Goal: Task Accomplishment & Management: Use online tool/utility

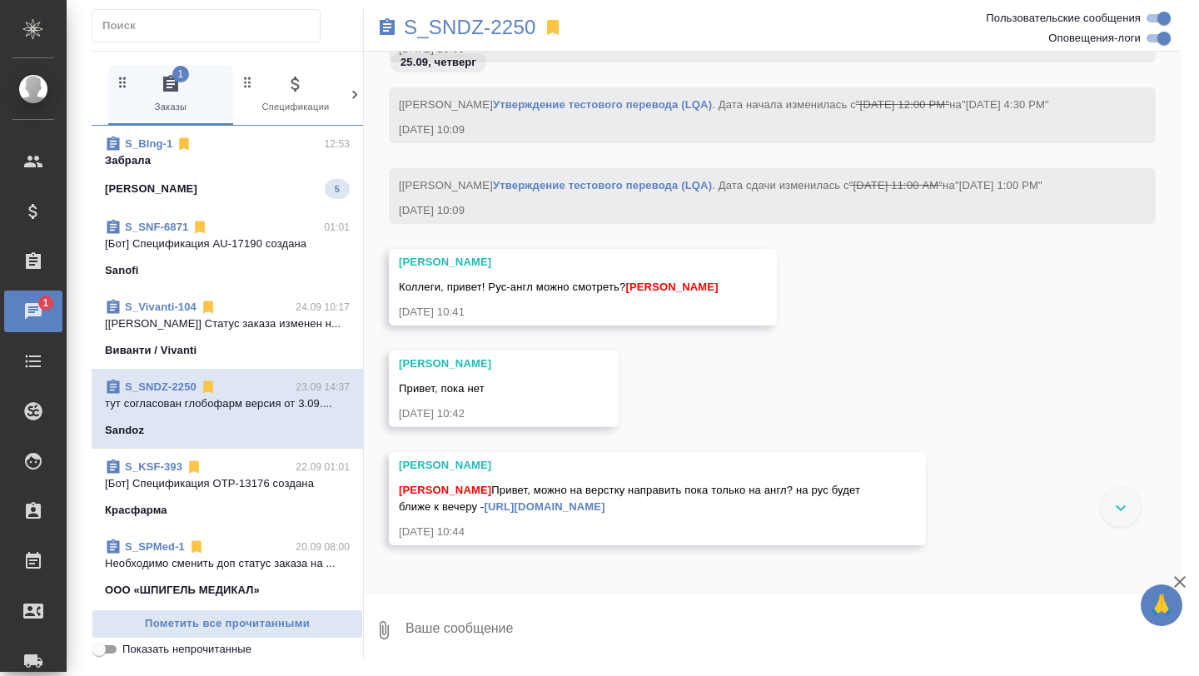
click at [285, 168] on p "Забрала" at bounding box center [227, 160] width 245 height 17
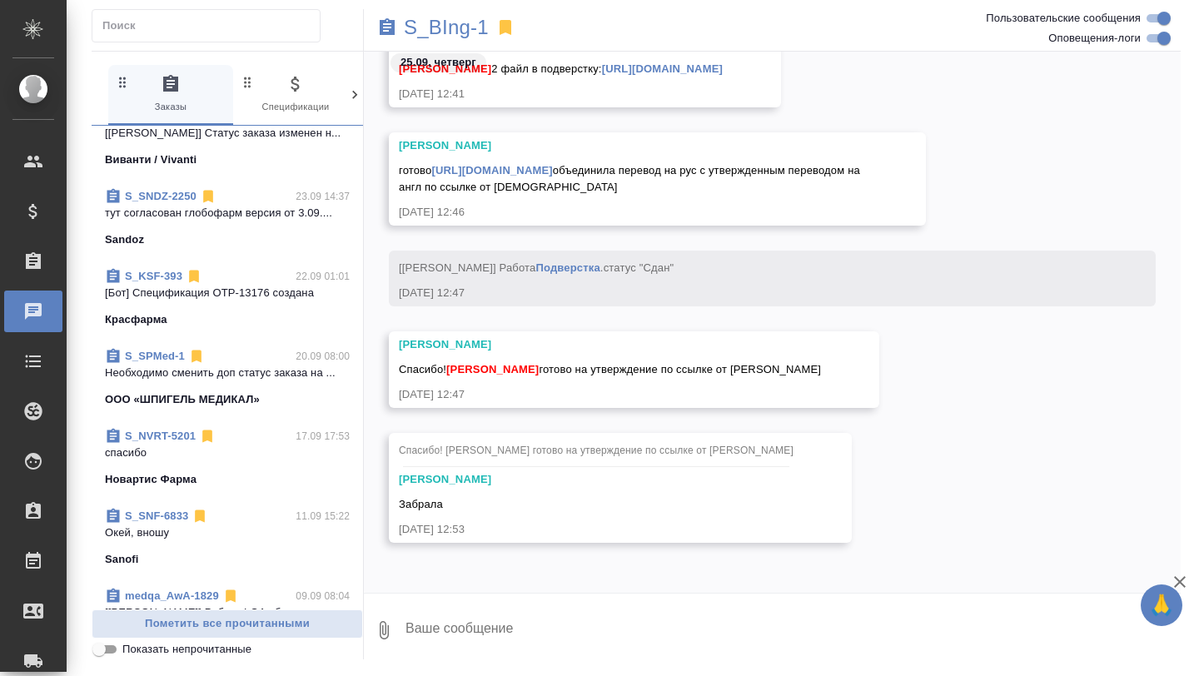
scroll to position [195, 0]
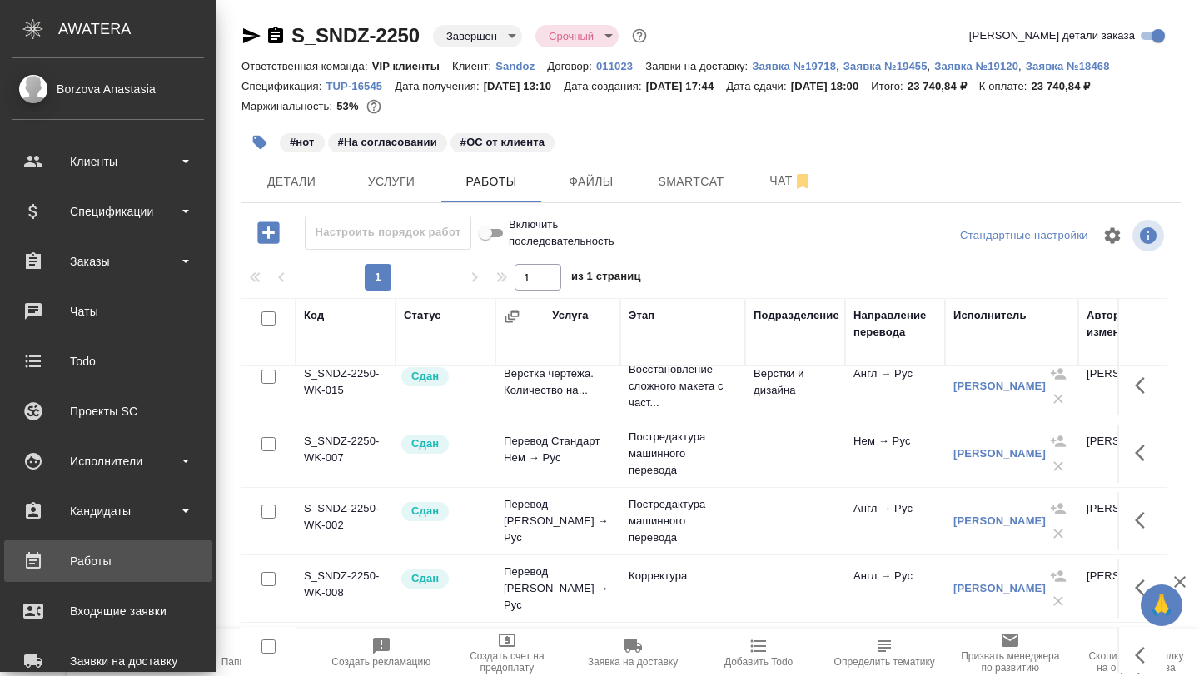
click at [72, 549] on div "Работы" at bounding box center [107, 561] width 191 height 25
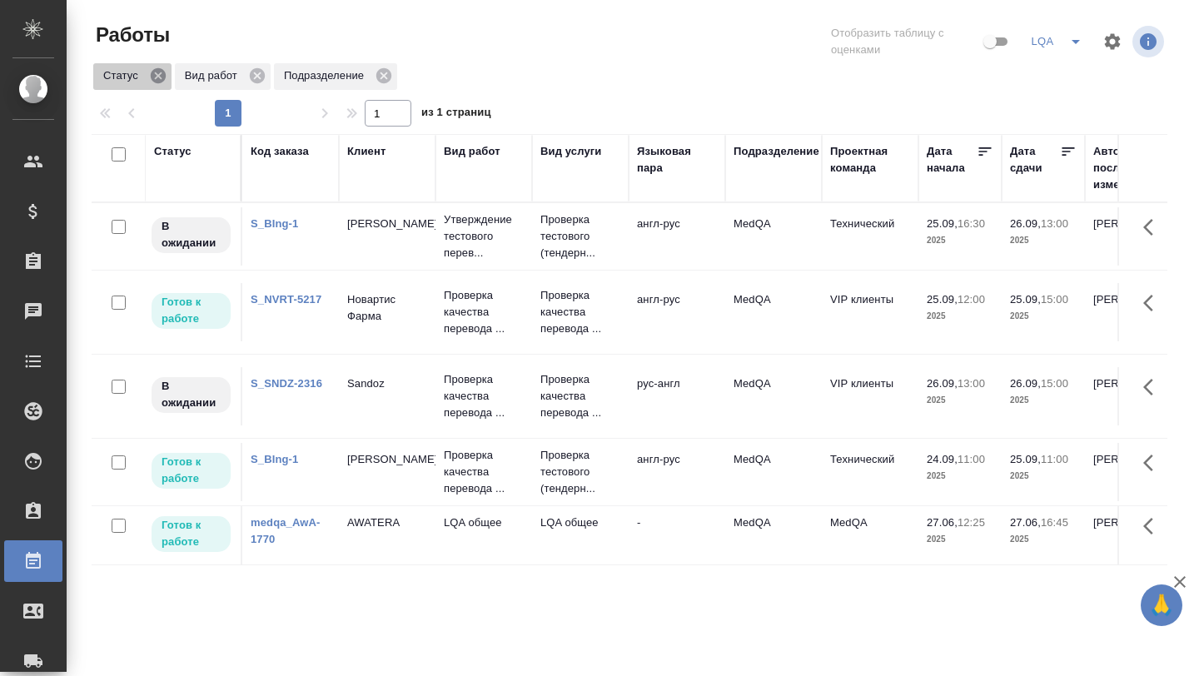
click at [162, 80] on icon at bounding box center [158, 75] width 15 height 15
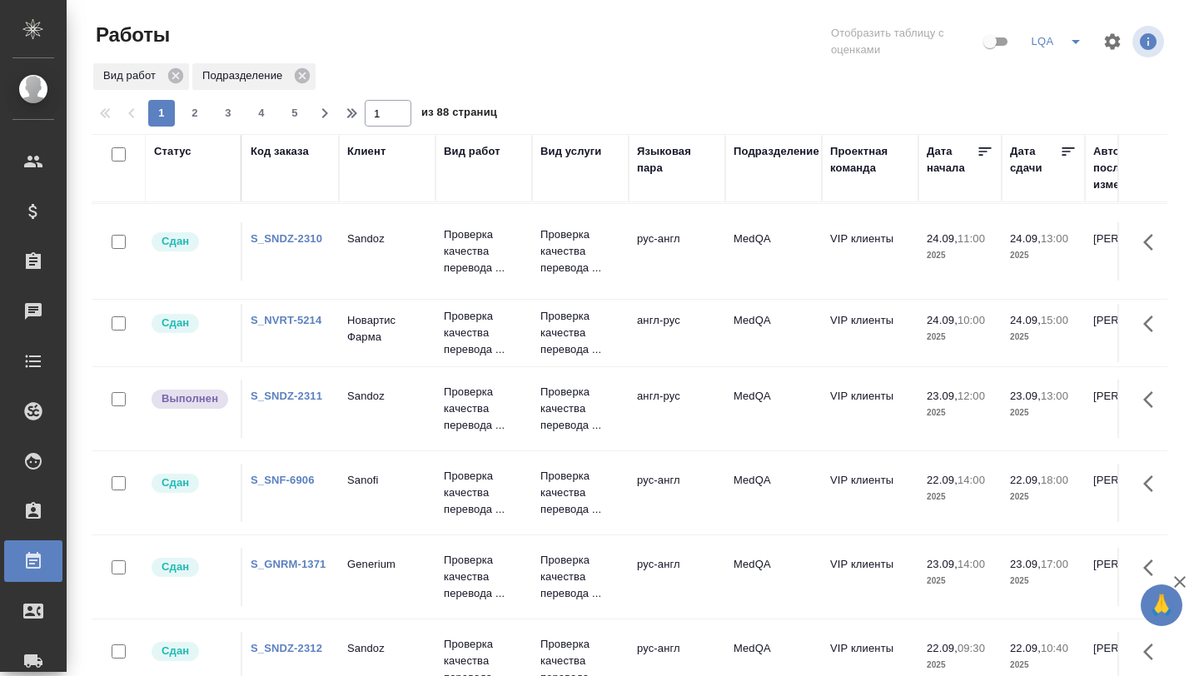
scroll to position [541, 0]
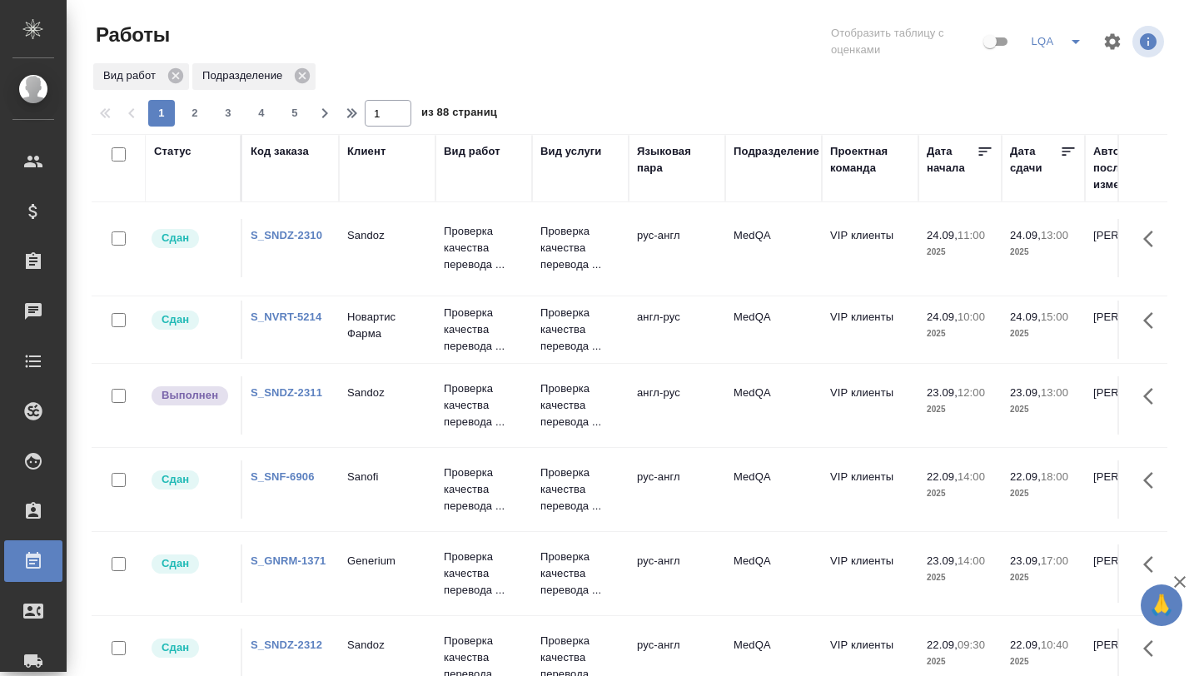
click at [261, 410] on td "S_SNDZ-2311" at bounding box center [290, 405] width 97 height 58
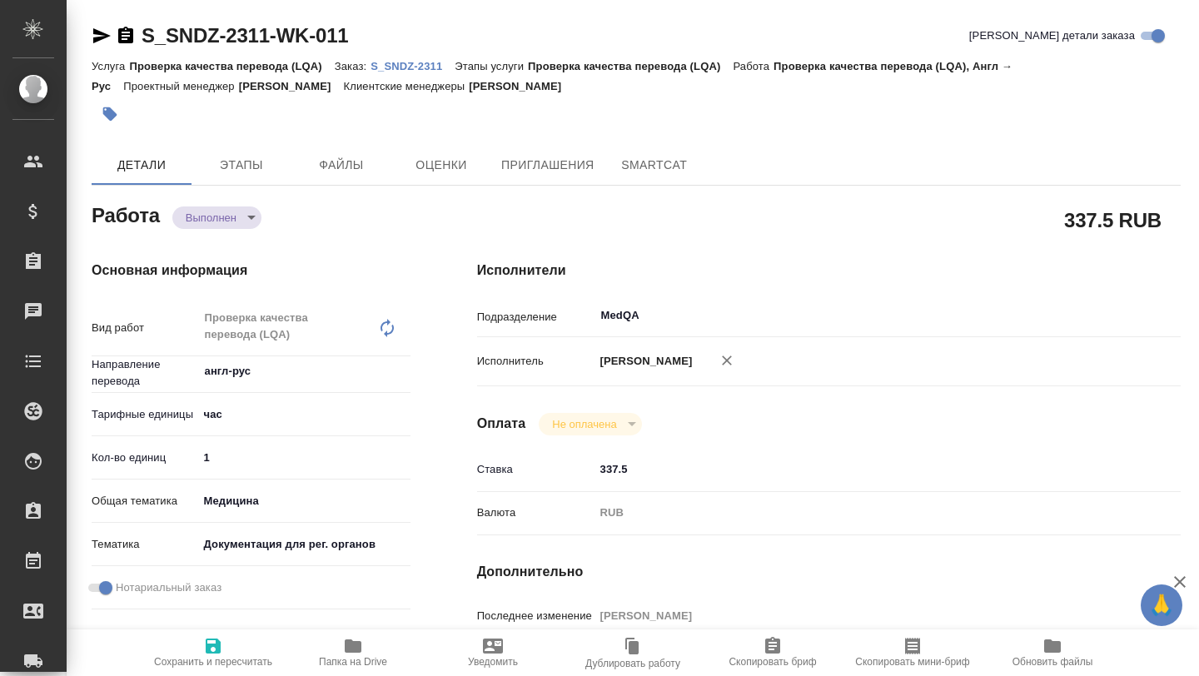
type textarea "x"
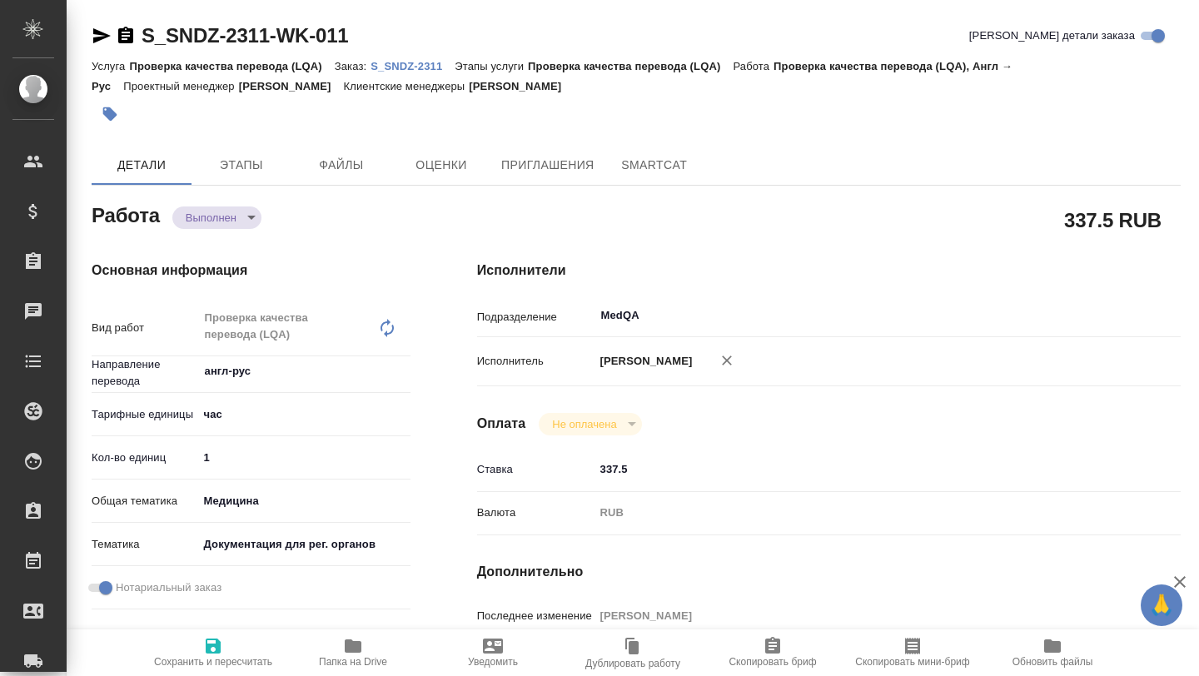
type textarea "x"
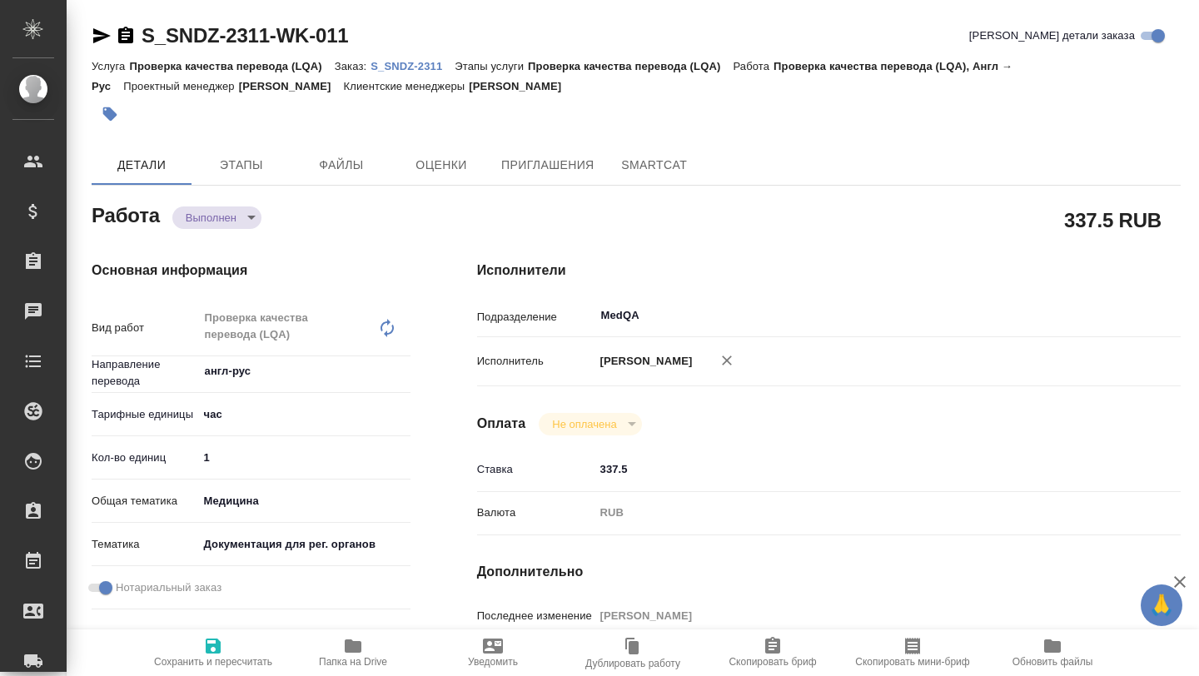
type textarea "x"
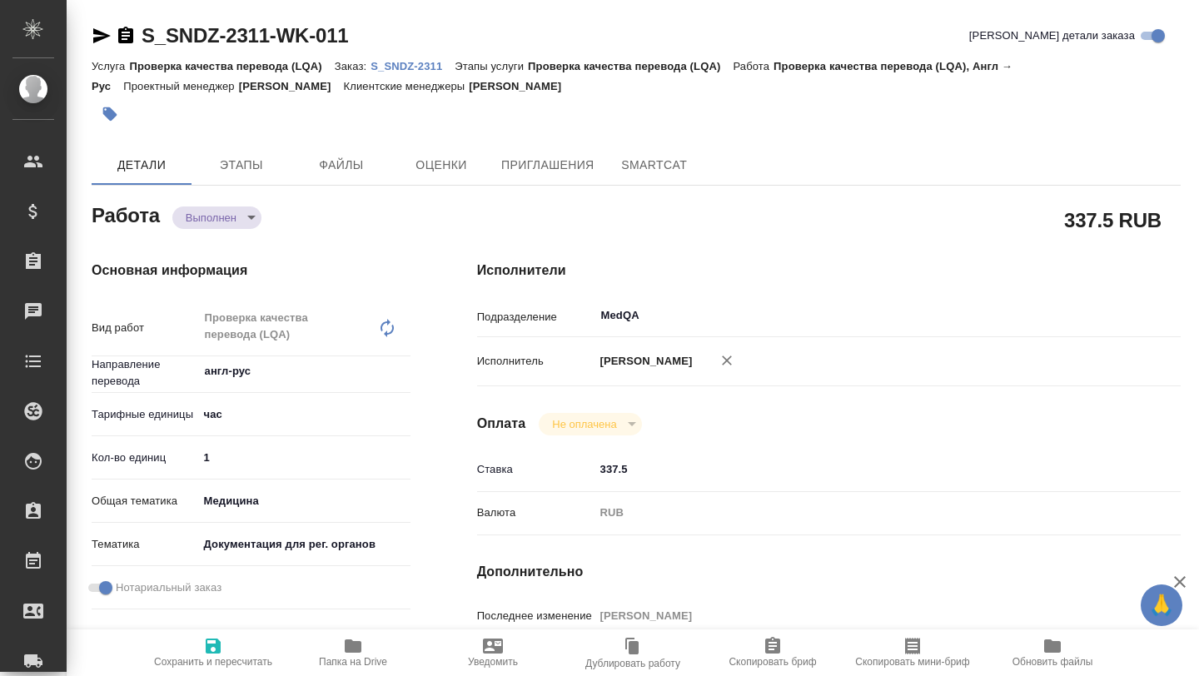
type textarea "x"
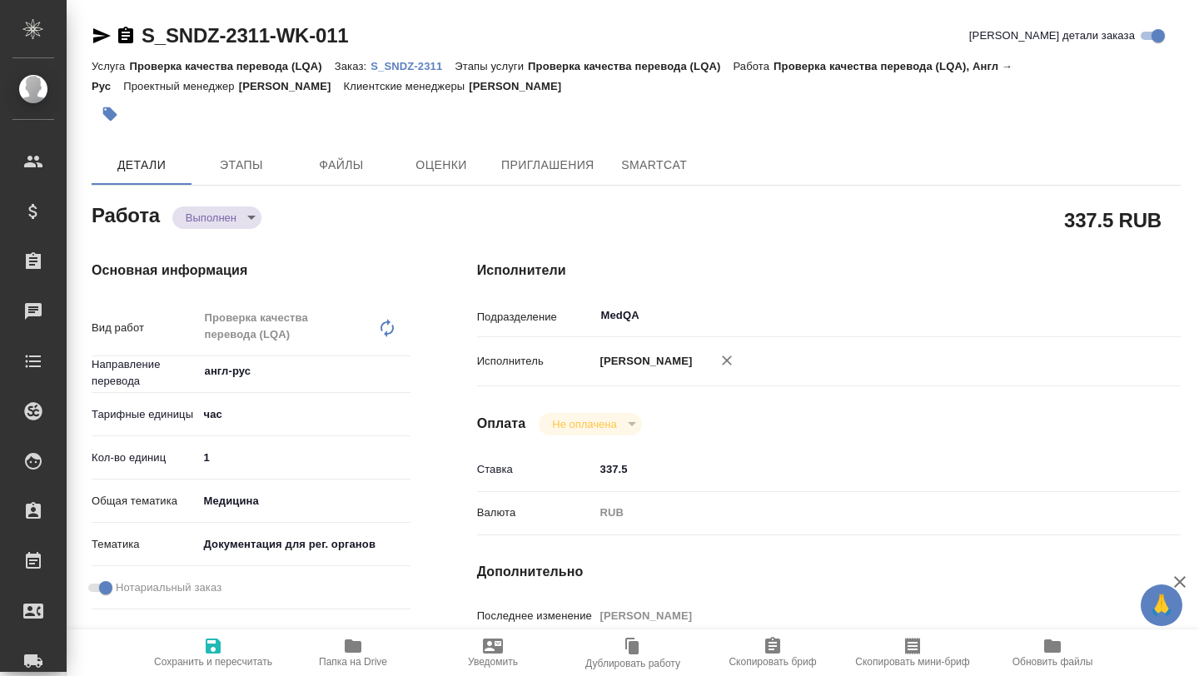
type textarea "x"
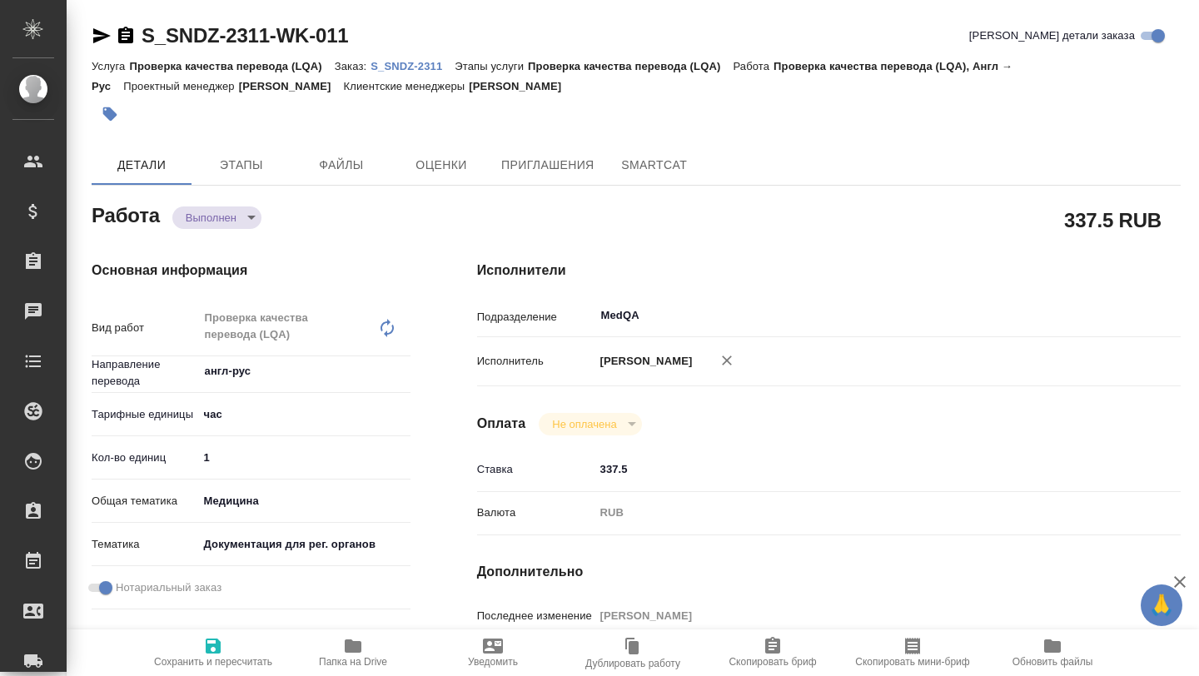
type textarea "x"
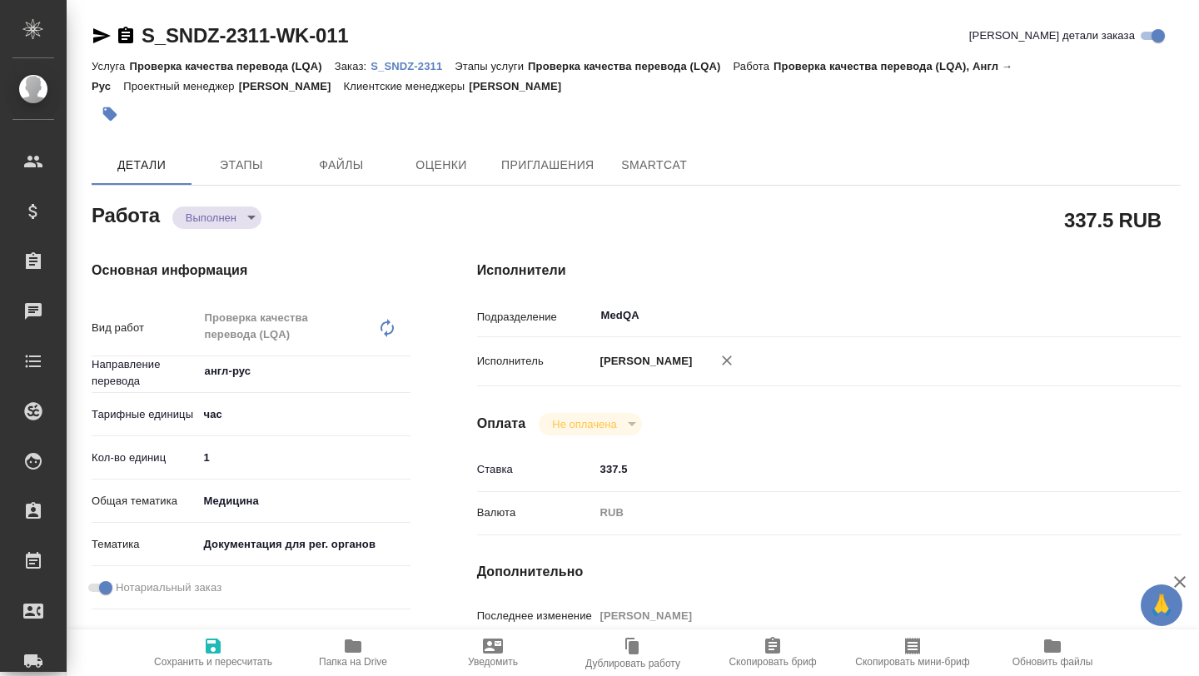
type textarea "x"
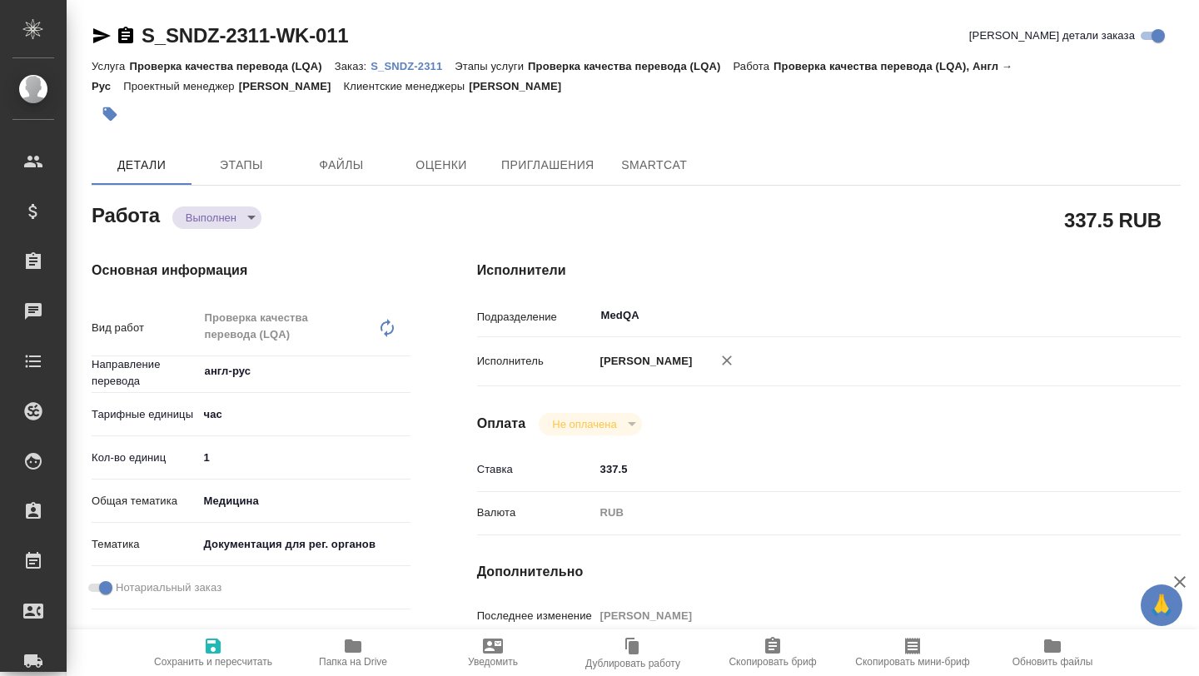
type textarea "x"
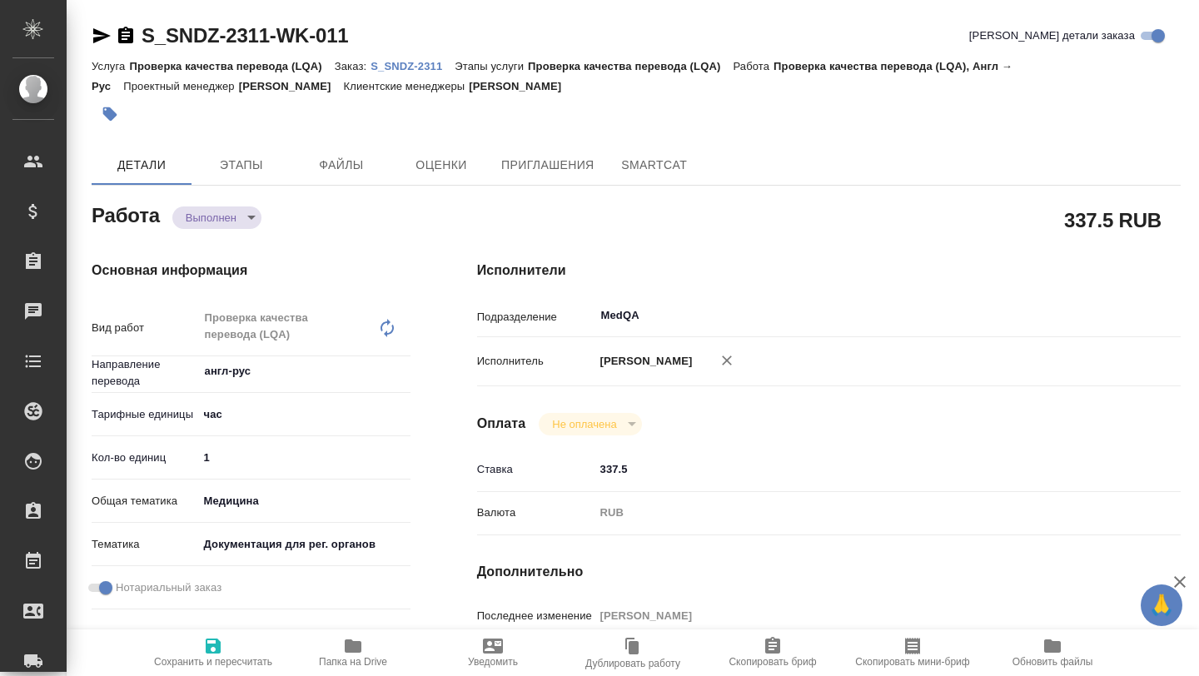
type textarea "x"
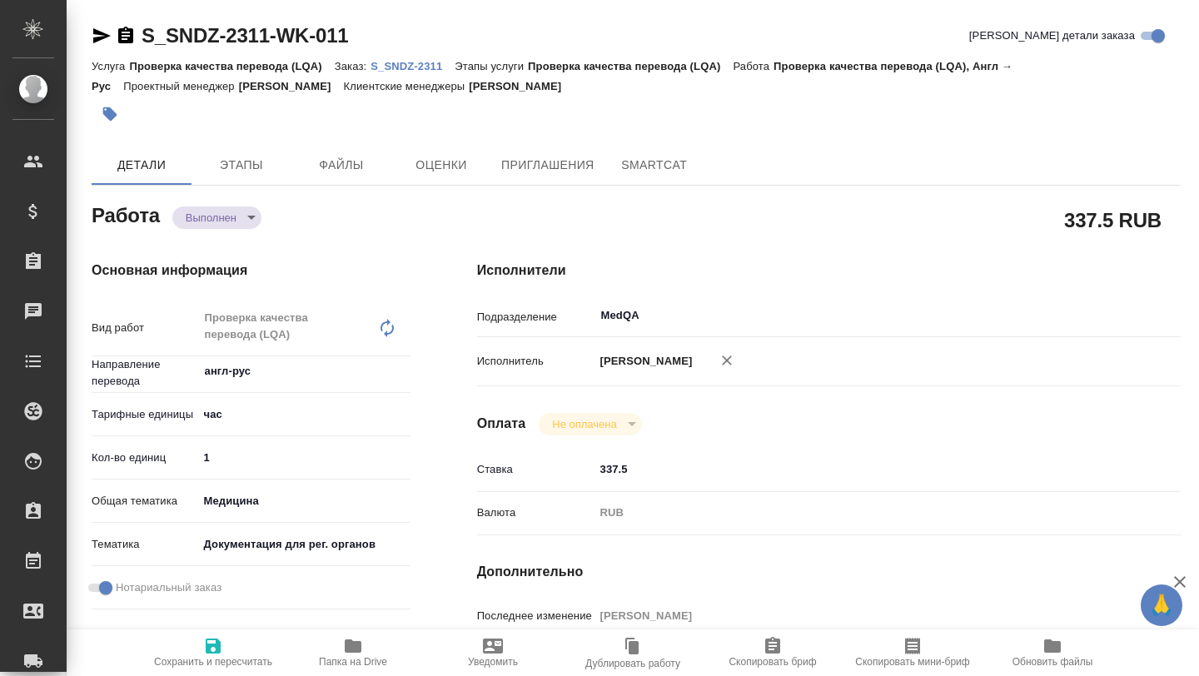
click at [386, 67] on p "S_SNDZ-2311" at bounding box center [413, 66] width 84 height 12
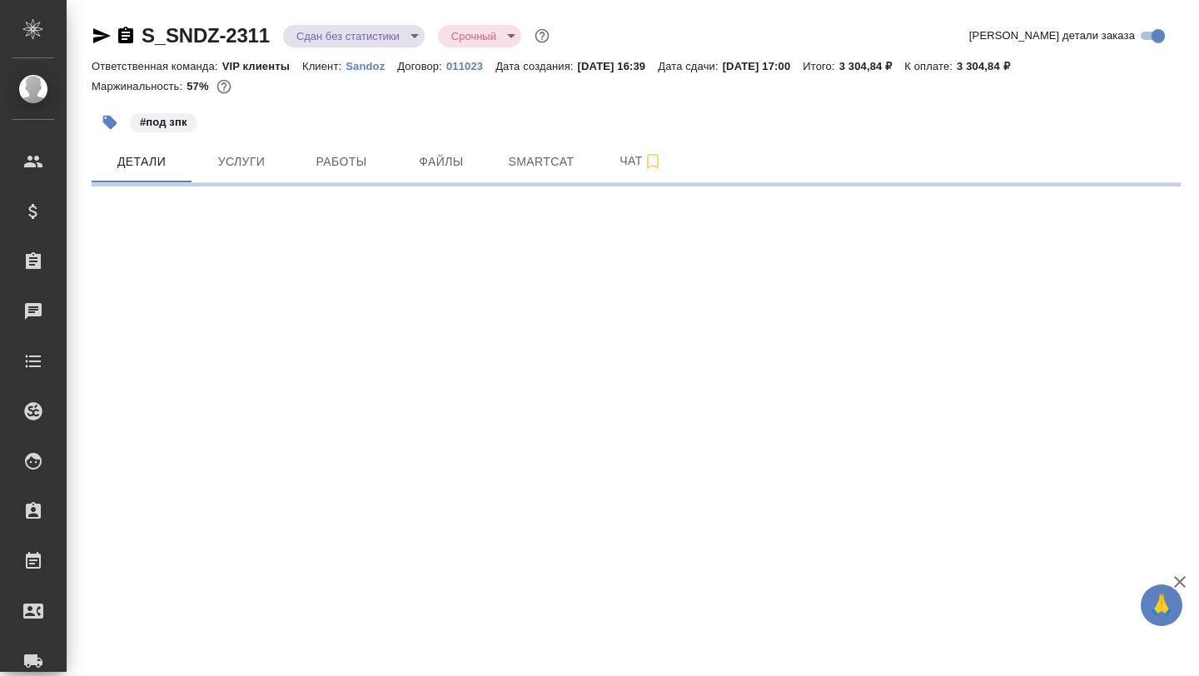
select select "RU"
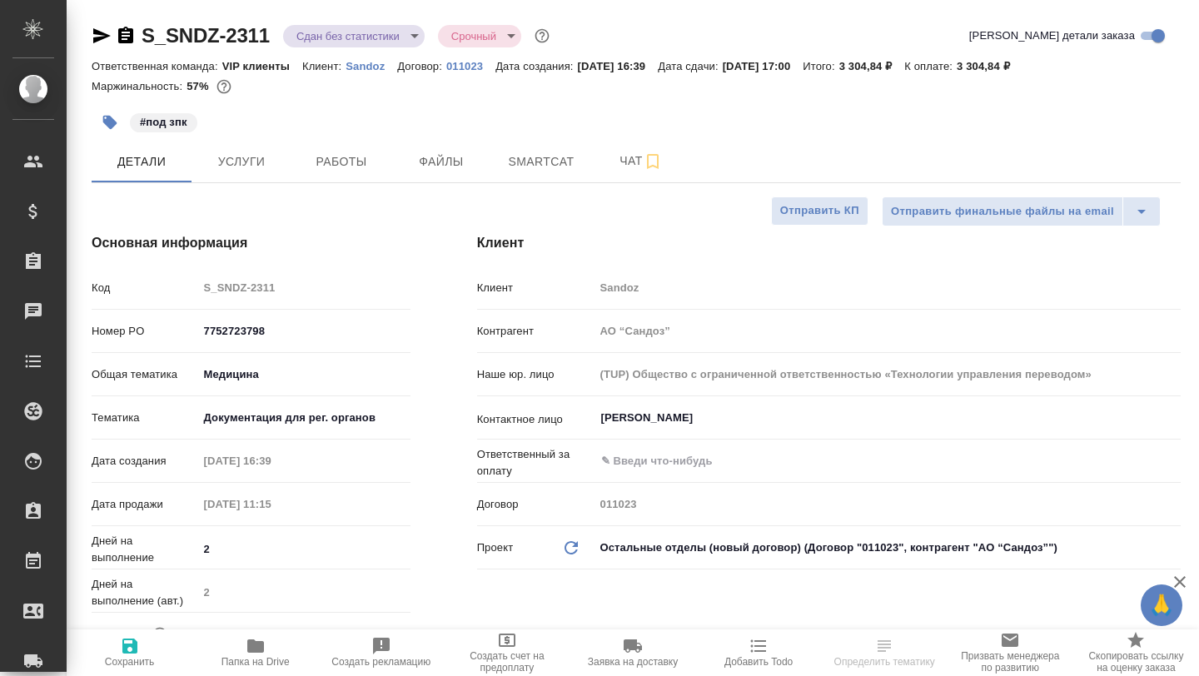
type textarea "x"
click at [525, 159] on span "Smartcat" at bounding box center [541, 162] width 80 height 21
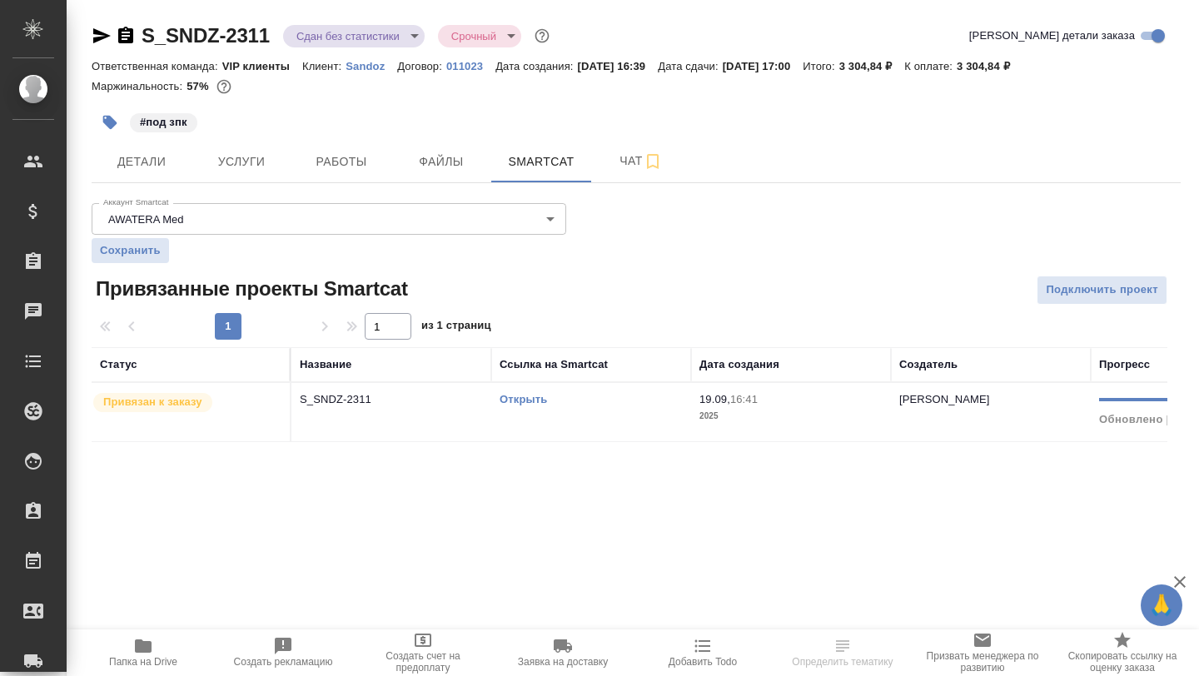
click at [505, 398] on link "Открыть" at bounding box center [523, 399] width 47 height 12
